Goal: Information Seeking & Learning: Learn about a topic

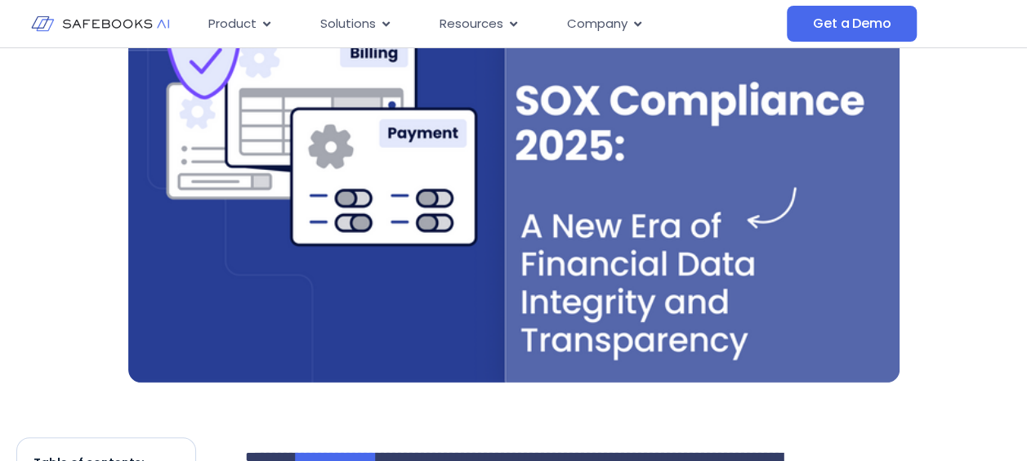
scroll to position [817, 0]
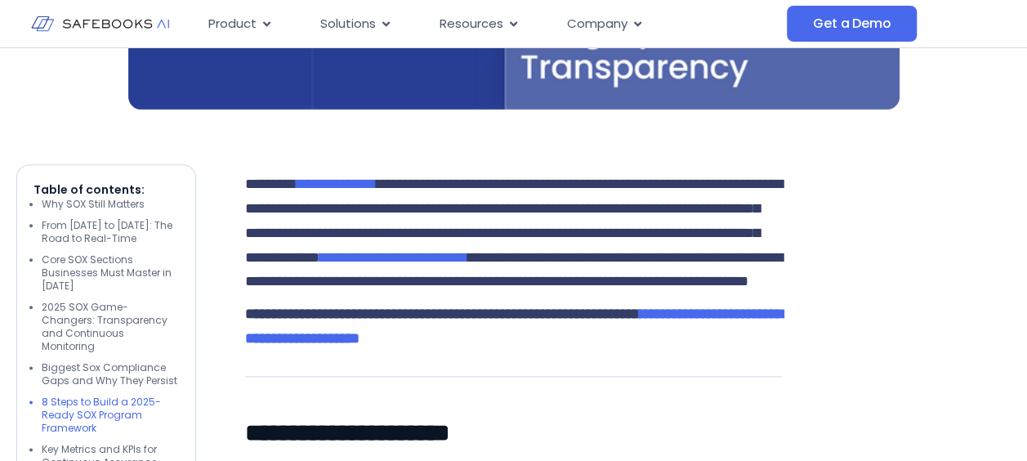
click at [91, 395] on li "8 Steps to Build a 2025-Ready SOX Program Framework" at bounding box center [110, 414] width 137 height 39
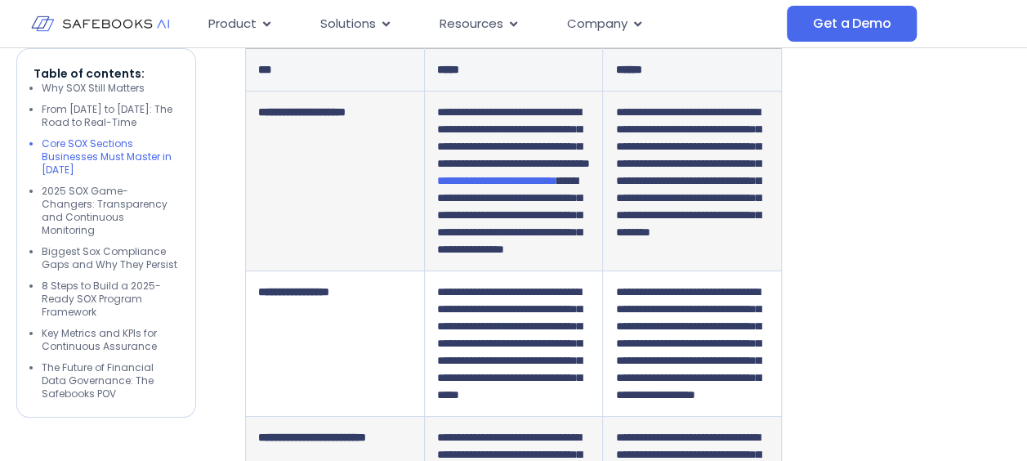
scroll to position [2179, 0]
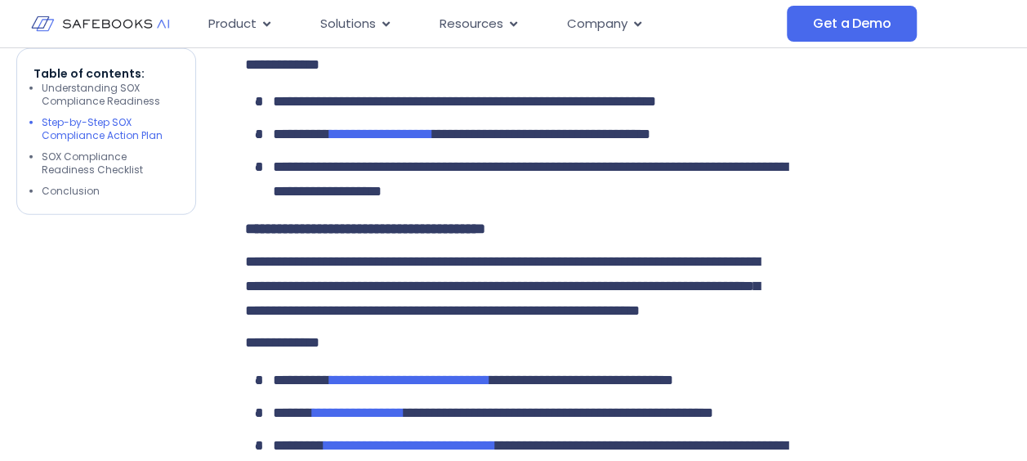
scroll to position [2452, 0]
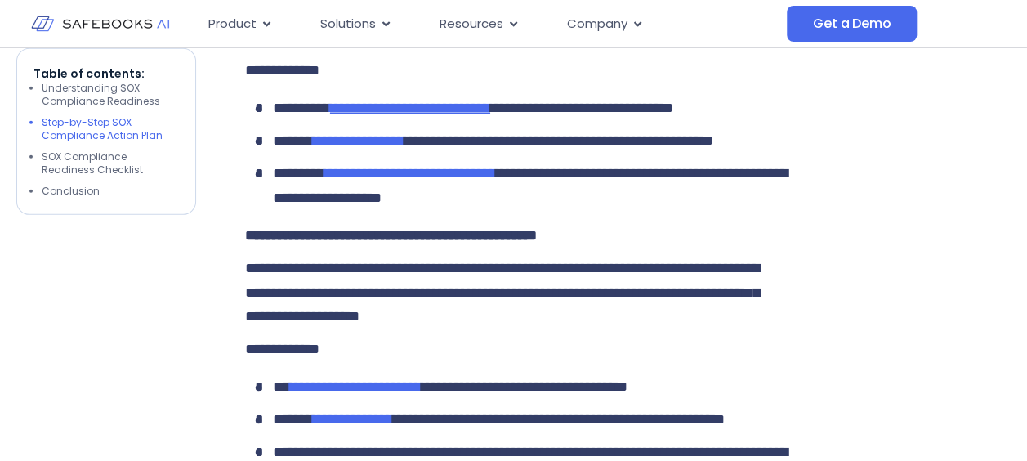
click at [457, 115] on span "**********" at bounding box center [410, 107] width 160 height 15
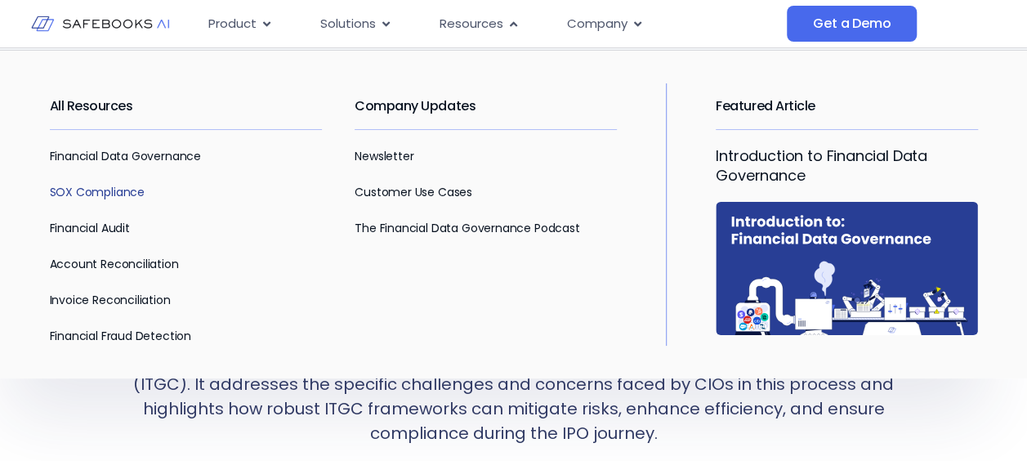
click at [88, 188] on link "SOX Compliance" at bounding box center [97, 192] width 95 height 16
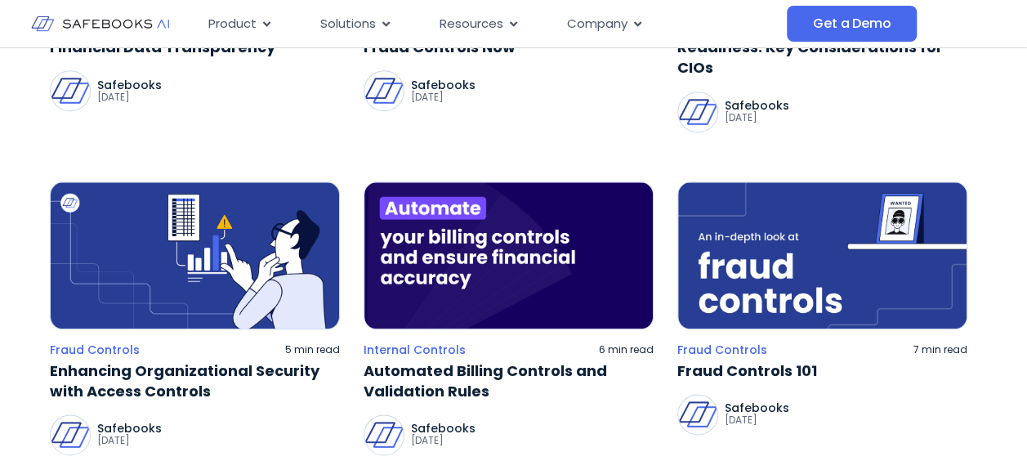
scroll to position [1089, 0]
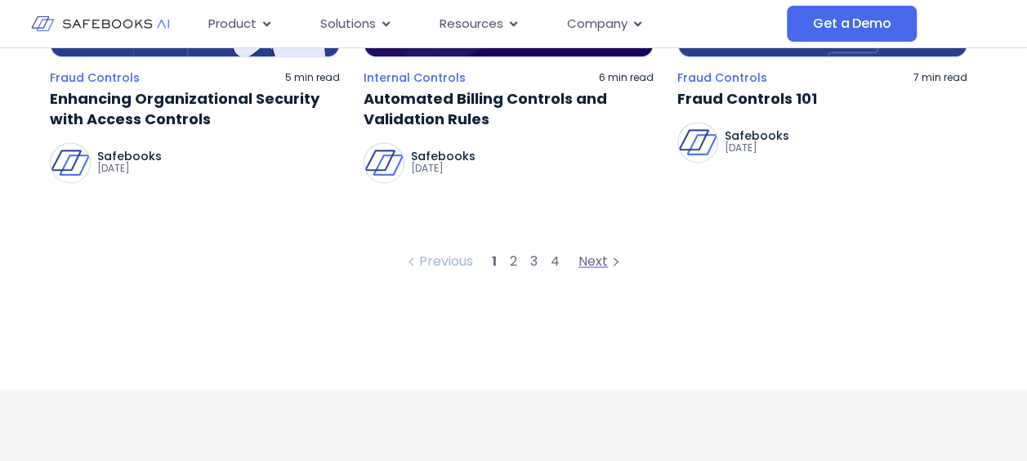
click at [603, 255] on div "Next" at bounding box center [601, 262] width 46 height 20
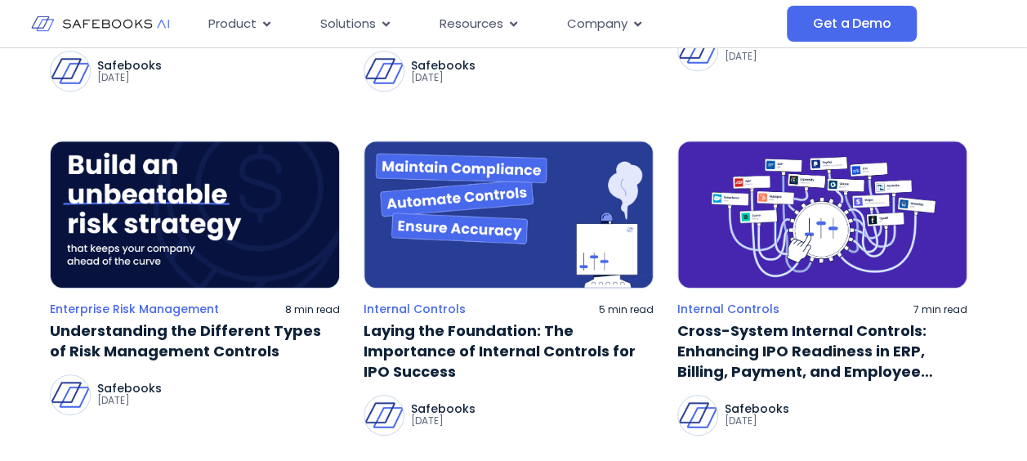
scroll to position [817, 0]
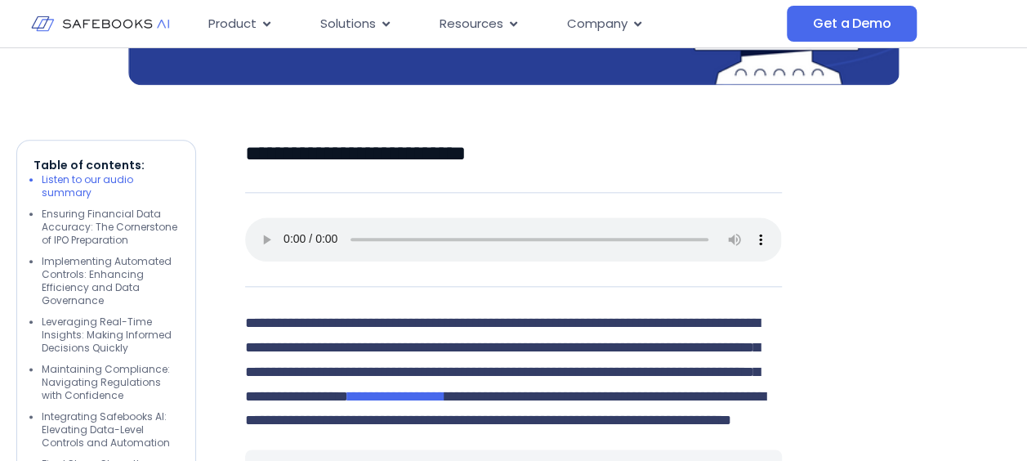
scroll to position [1089, 0]
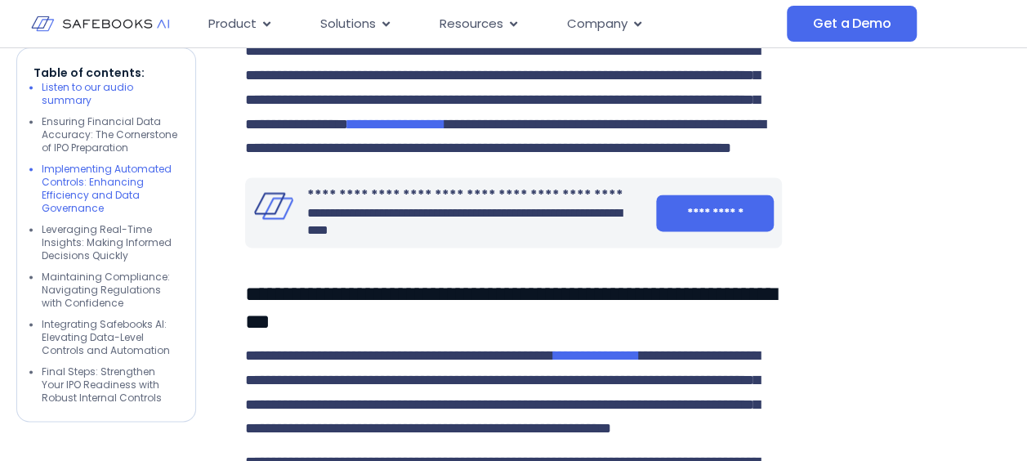
click at [95, 185] on li "Implementing Automated Controls: Enhancing Efficiency and Data Governance" at bounding box center [110, 189] width 137 height 52
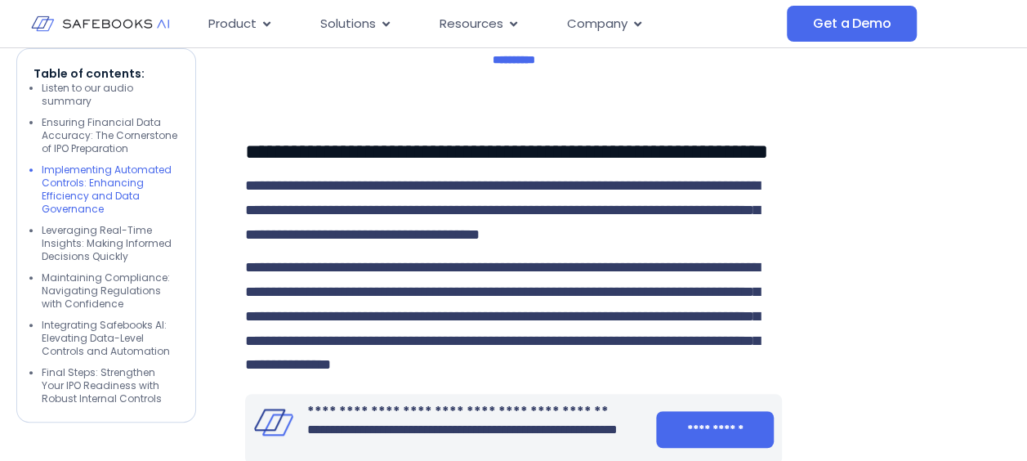
scroll to position [3614, 0]
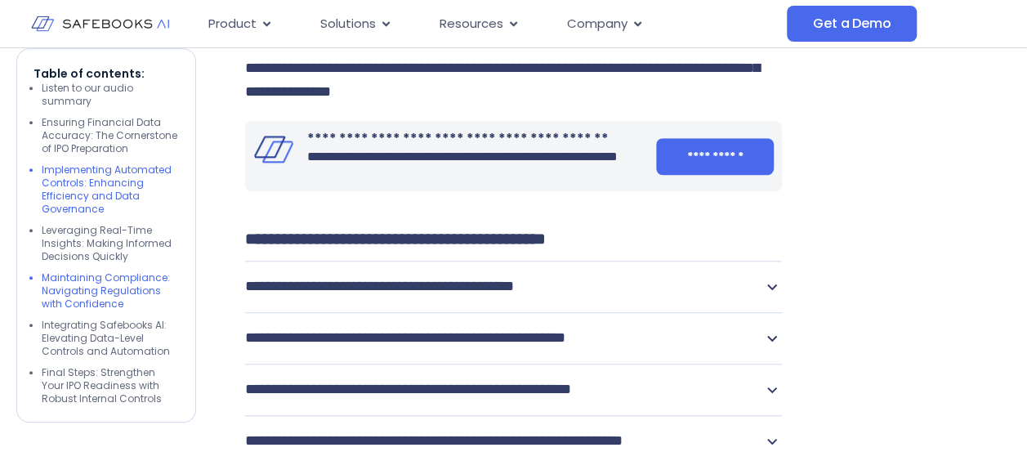
click at [81, 277] on li "Maintaining Compliance: Navigating Regulations with Confidence" at bounding box center [110, 290] width 137 height 39
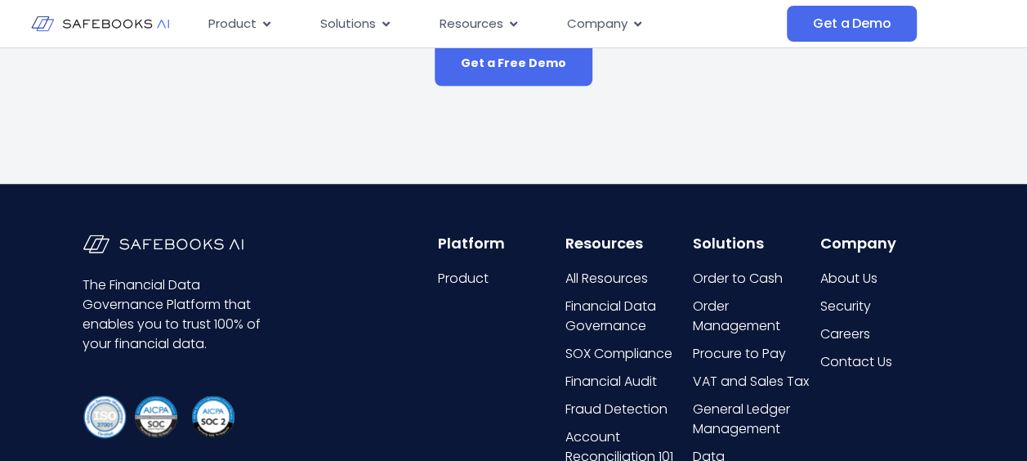
scroll to position [0, 0]
